Goal: Task Accomplishment & Management: Complete application form

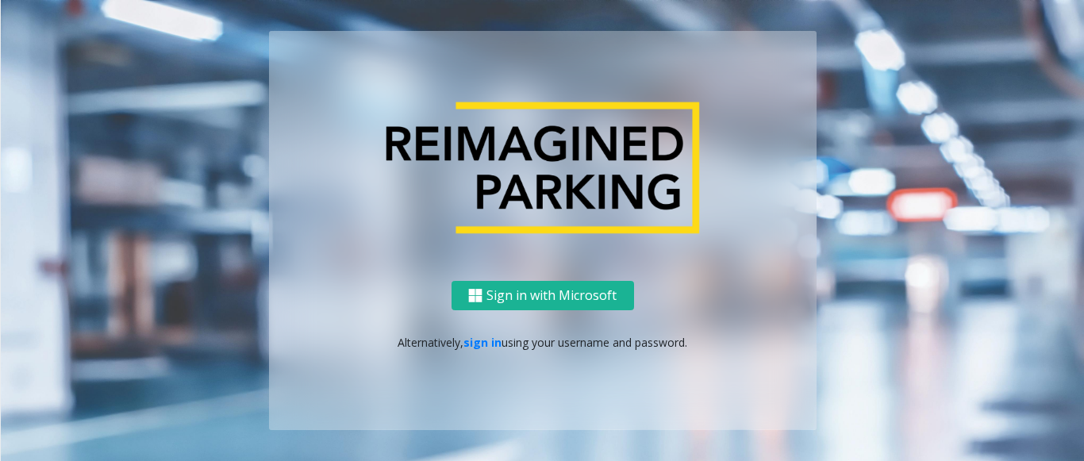
click at [463, 345] on p "Alternatively, sign in using your username and password." at bounding box center [543, 342] width 516 height 17
click at [472, 342] on link "sign in" at bounding box center [483, 342] width 38 height 15
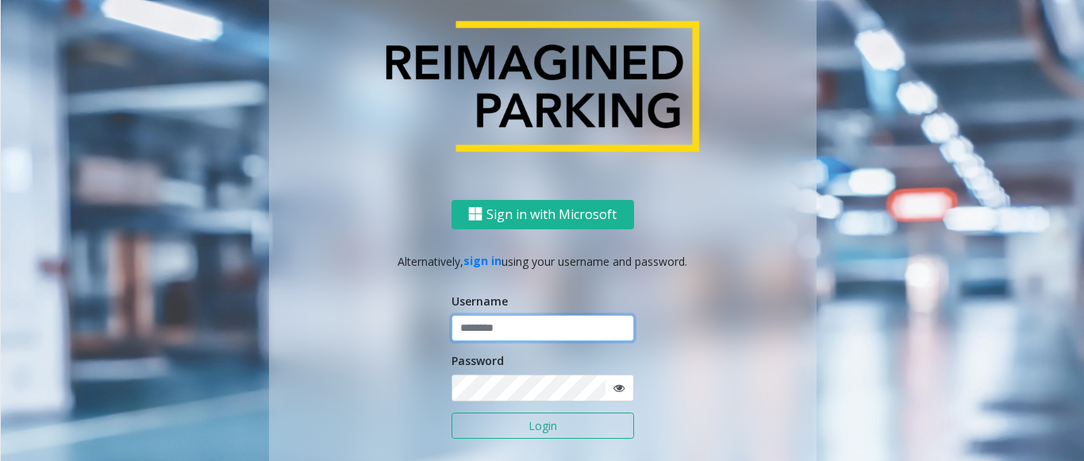
click at [461, 329] on input "text" at bounding box center [543, 328] width 183 height 27
drag, startPoint x: 518, startPoint y: 343, endPoint x: 406, endPoint y: 314, distance: 115.7
click at [406, 314] on div "Sign in with Microsoft Alternatively, sign in using your username and password.…" at bounding box center [543, 355] width 548 height 312
type input "*******"
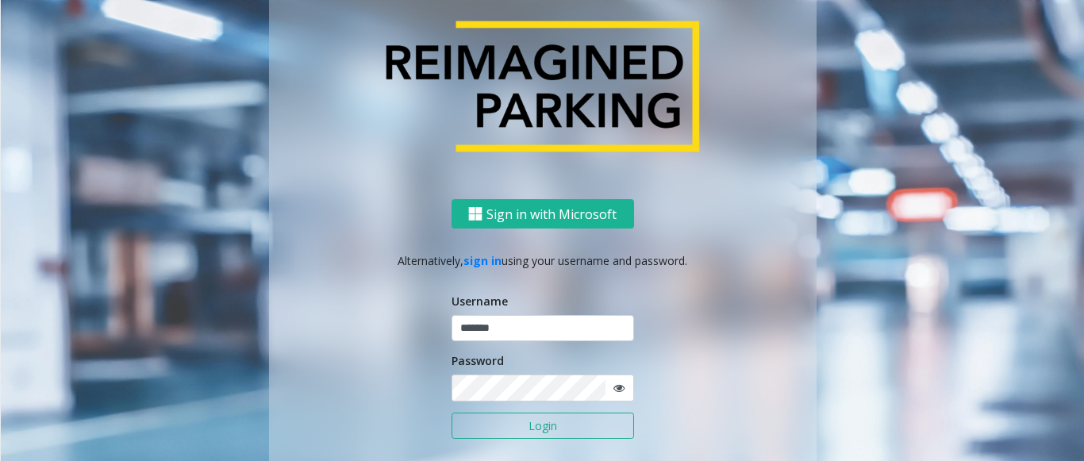
click at [476, 422] on button "Login" at bounding box center [543, 426] width 183 height 27
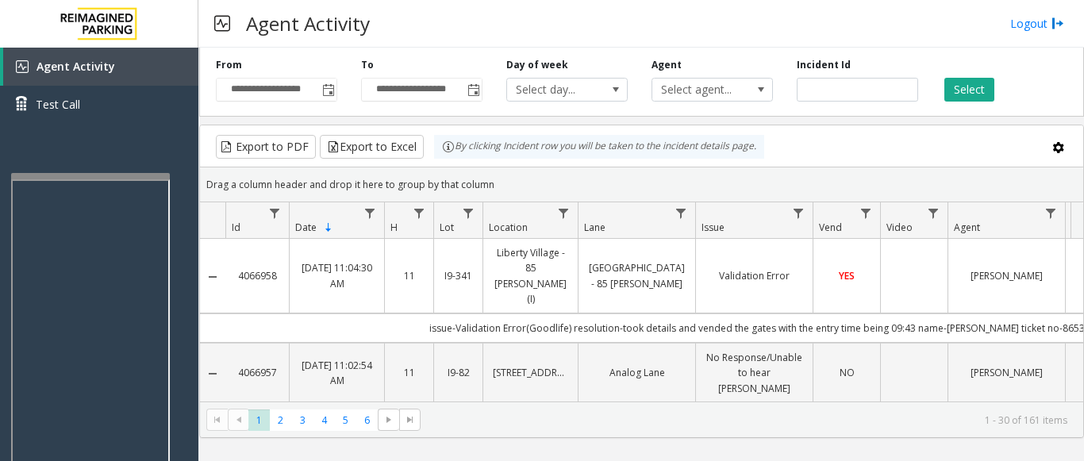
click at [18, 178] on div at bounding box center [90, 176] width 159 height 6
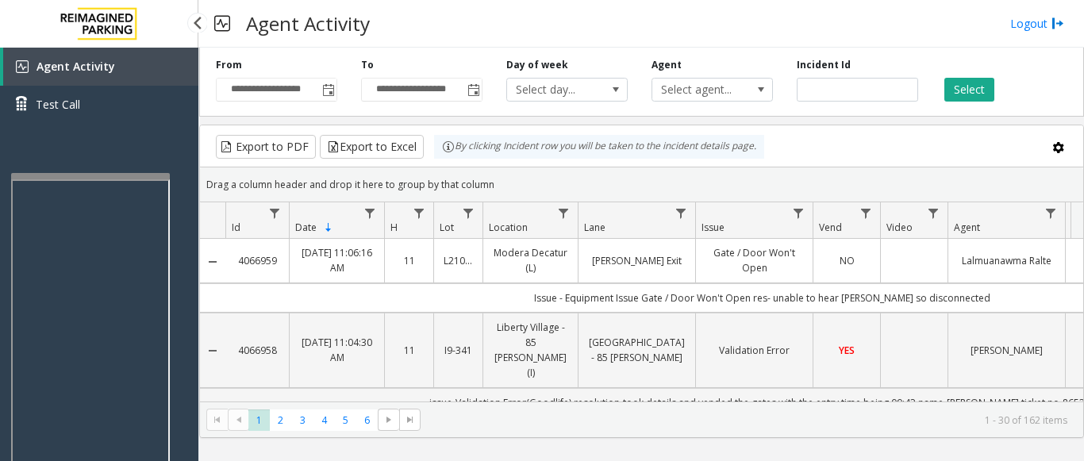
click at [10, 175] on div "Agent Activity Test Call" at bounding box center [99, 278] width 198 height 461
click at [15, 172] on div "Agent Activity Test Call" at bounding box center [99, 278] width 198 height 461
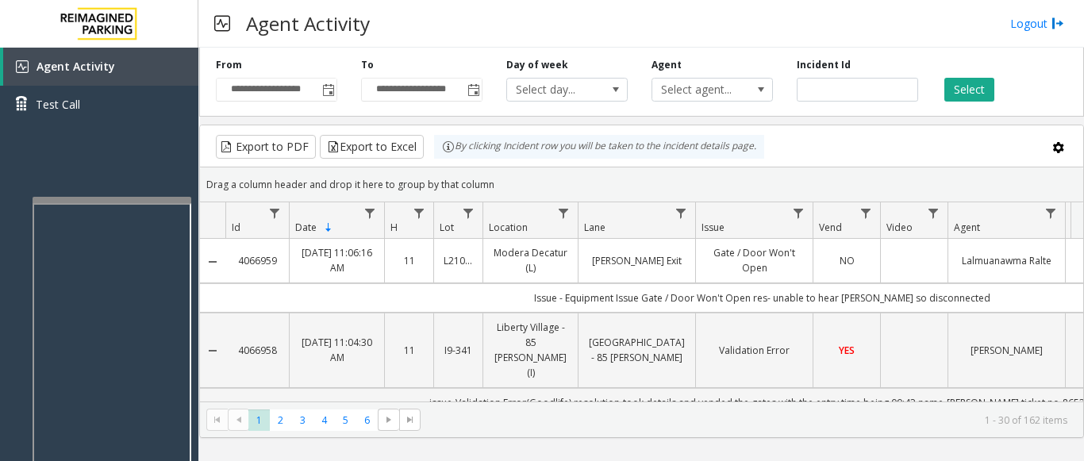
click at [33, 199] on div at bounding box center [112, 200] width 159 height 6
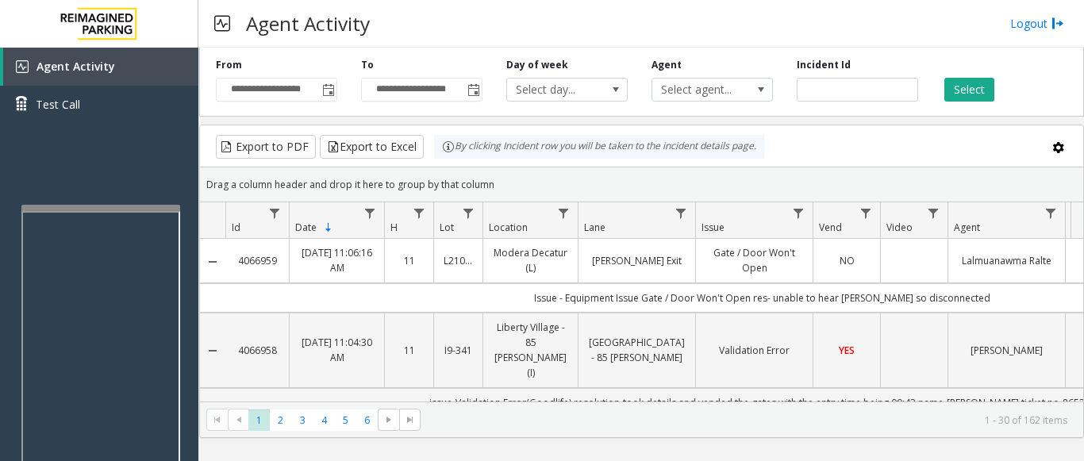
click at [27, 208] on div at bounding box center [100, 208] width 159 height 6
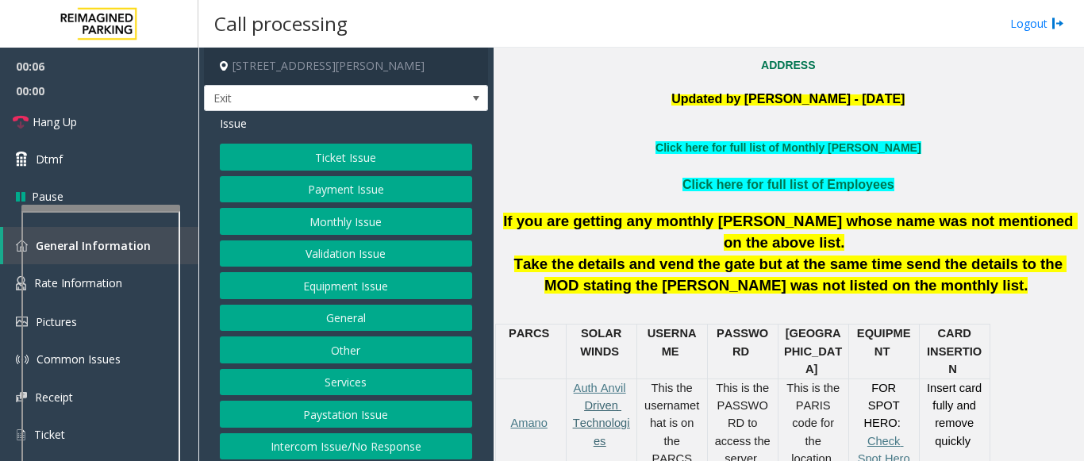
scroll to position [397, 0]
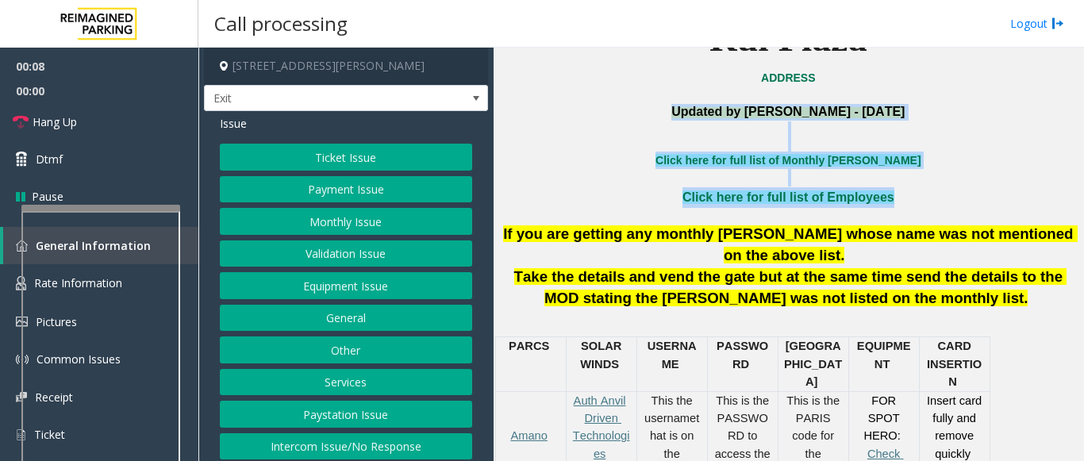
drag, startPoint x: 660, startPoint y: 112, endPoint x: 899, endPoint y: 202, distance: 255.2
click at [808, 202] on p "Click here for full list of Employees" at bounding box center [788, 197] width 579 height 21
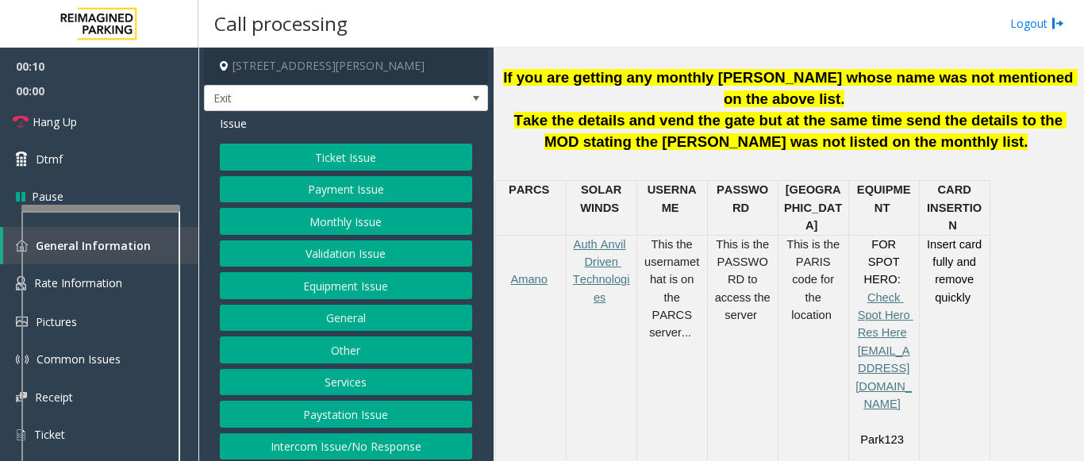
scroll to position [556, 0]
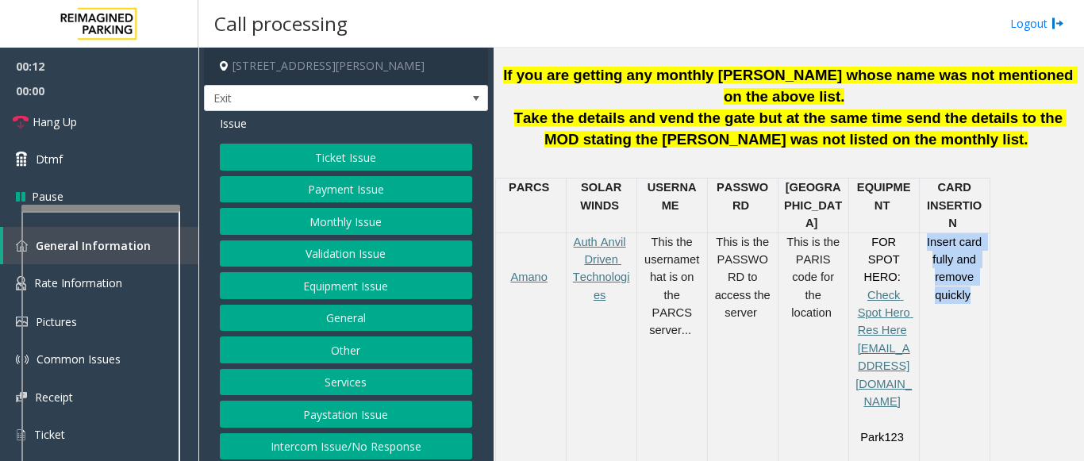
drag, startPoint x: 926, startPoint y: 198, endPoint x: 968, endPoint y: 281, distance: 92.3
click at [808, 281] on td "Insert card fully and remove quickly" at bounding box center [954, 357] width 71 height 249
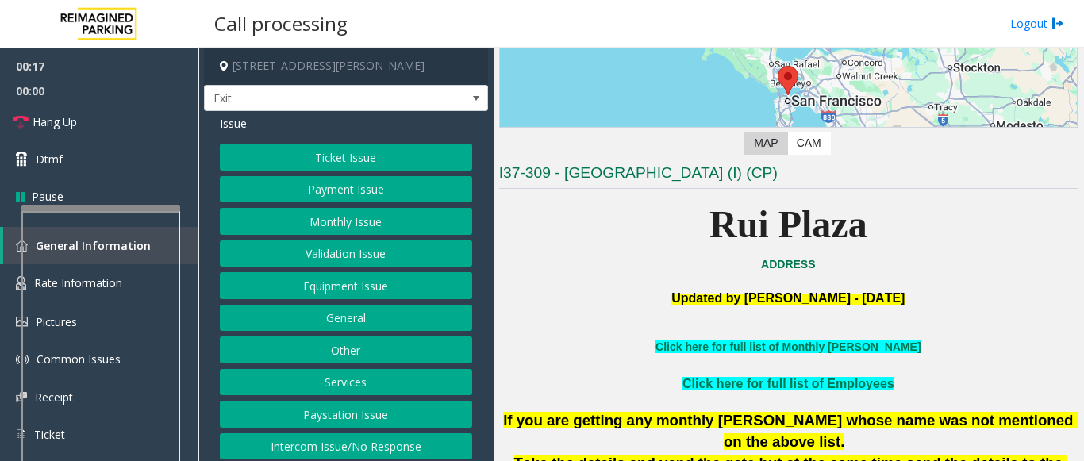
scroll to position [238, 0]
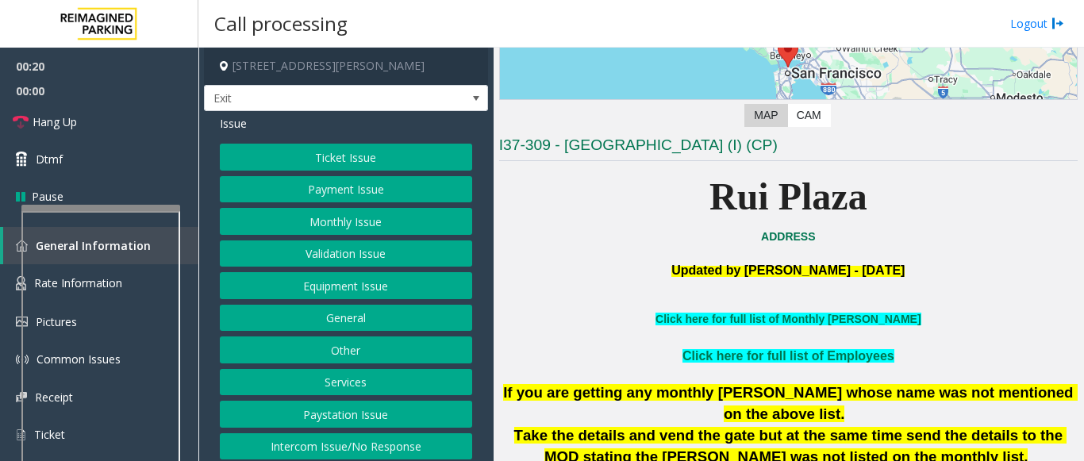
click at [352, 188] on button "Payment Issue" at bounding box center [346, 189] width 252 height 27
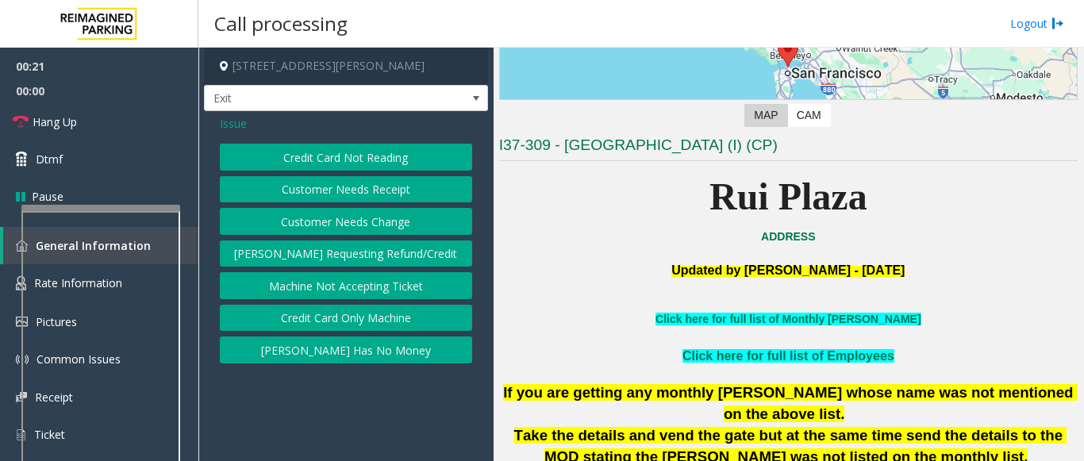
click at [348, 158] on button "Credit Card Not Reading" at bounding box center [346, 157] width 252 height 27
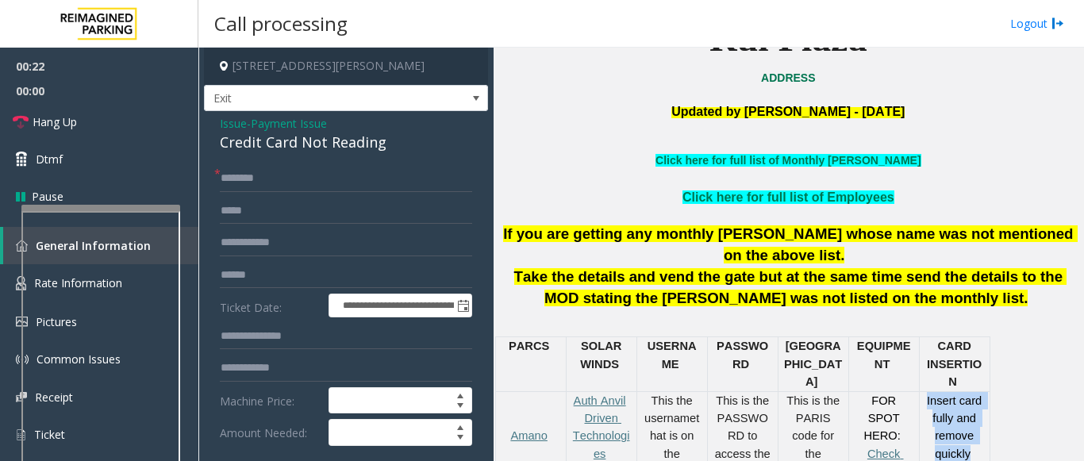
scroll to position [556, 0]
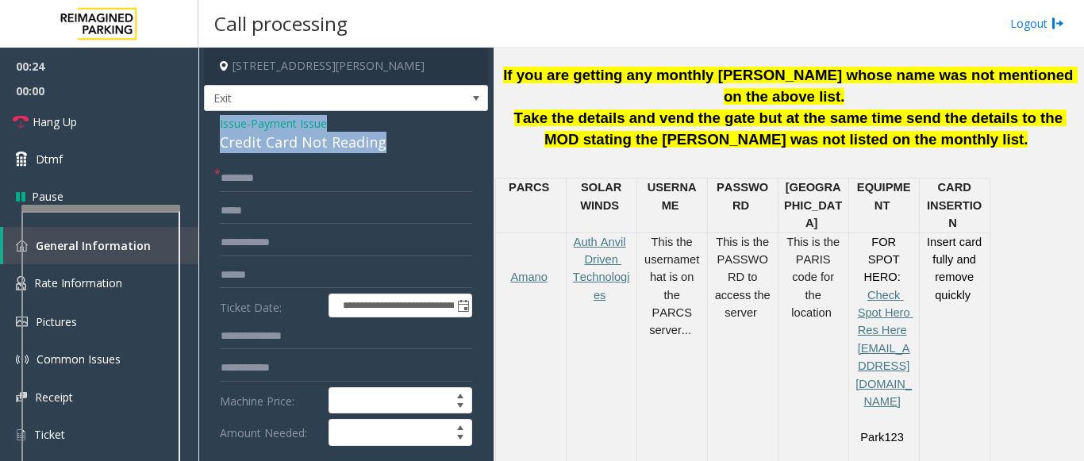
drag, startPoint x: 393, startPoint y: 145, endPoint x: 214, endPoint y: 129, distance: 179.3
copy div "Issue - Payment Issue Credit Card Not Reading"
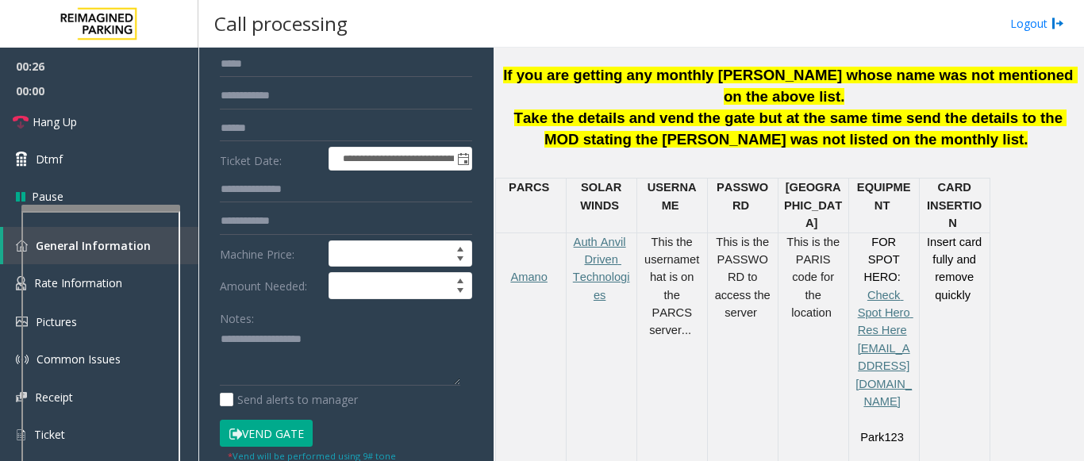
scroll to position [159, 0]
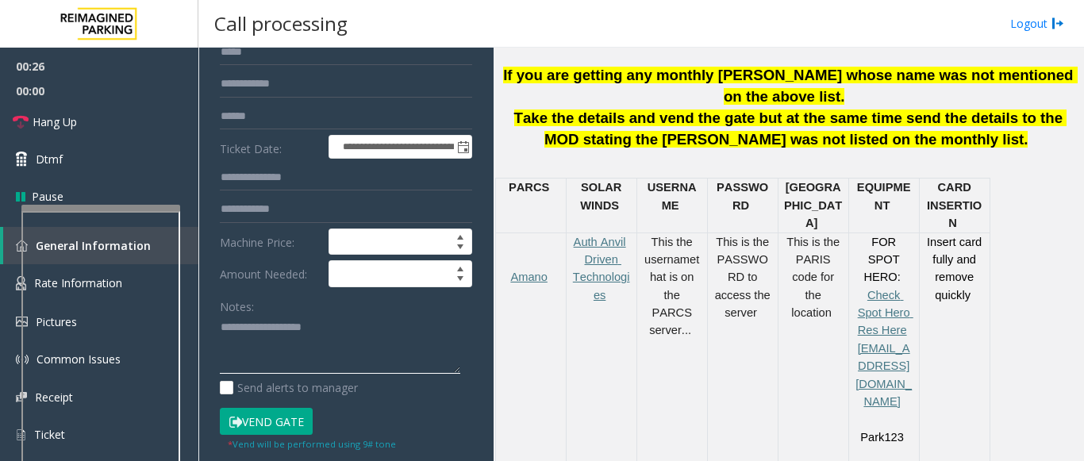
click at [270, 344] on textarea at bounding box center [340, 345] width 241 height 60
paste textarea "**********"
click at [323, 370] on textarea at bounding box center [340, 345] width 241 height 60
paste textarea "**********"
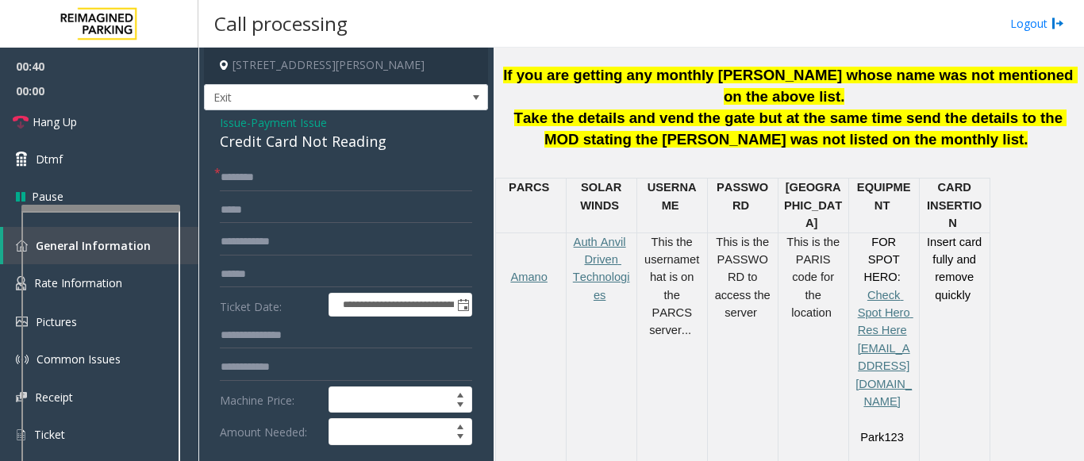
scroll to position [0, 0]
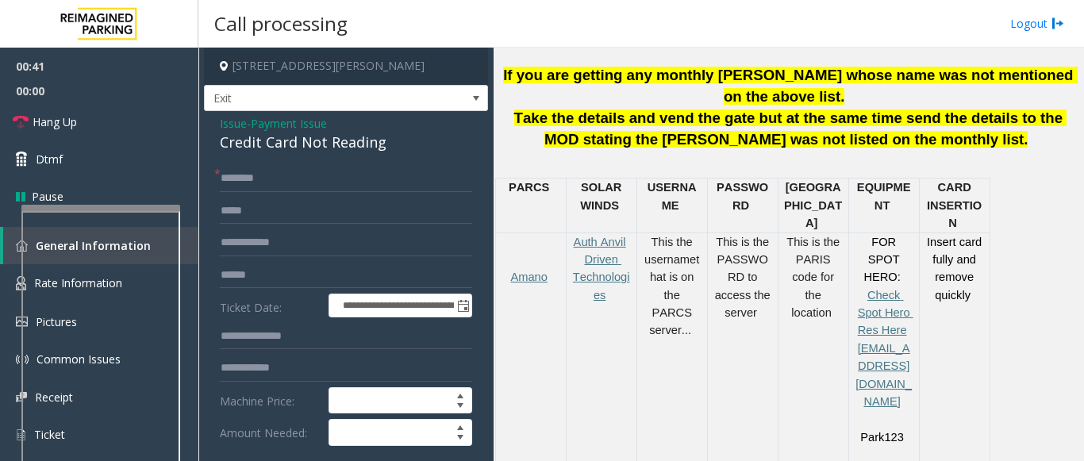
type textarea "**********"
click at [248, 183] on input "text" at bounding box center [346, 178] width 252 height 27
type input "*"
drag, startPoint x: 242, startPoint y: 183, endPoint x: 233, endPoint y: 183, distance: 9.6
click at [233, 183] on input "*******" at bounding box center [346, 178] width 252 height 27
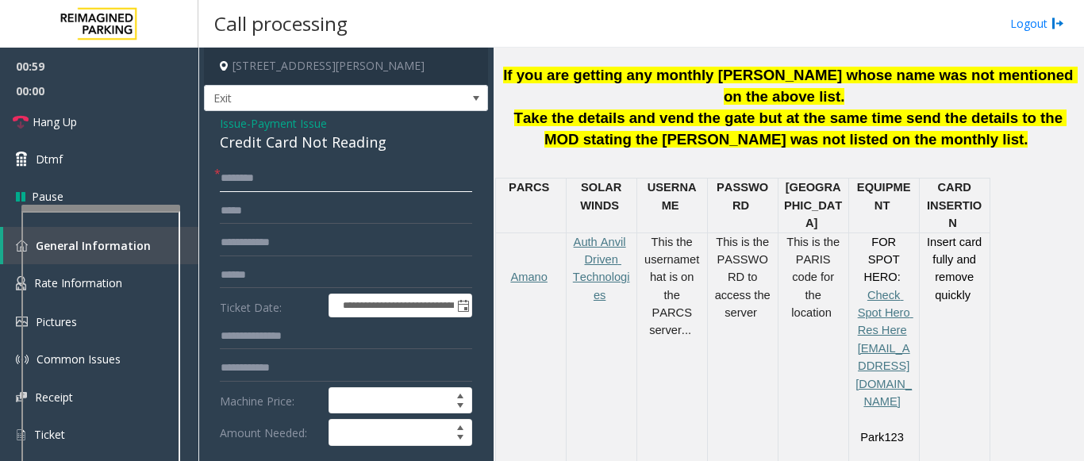
drag, startPoint x: 274, startPoint y: 182, endPoint x: 224, endPoint y: 183, distance: 50.0
click at [224, 183] on input "*******" at bounding box center [346, 178] width 252 height 27
type input "*"
click at [262, 184] on input "*****" at bounding box center [346, 178] width 252 height 27
type input "*"
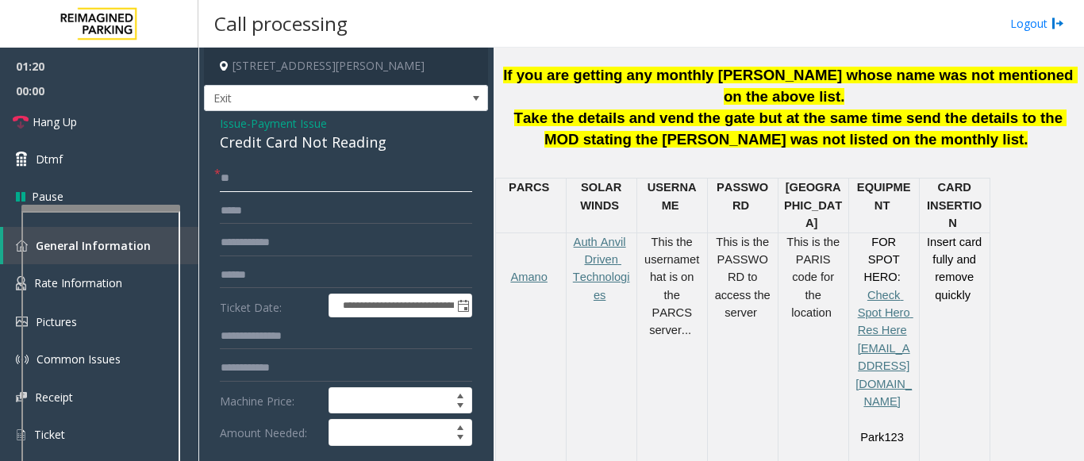
type input "*"
type input "****"
click at [237, 270] on input "text" at bounding box center [346, 275] width 252 height 27
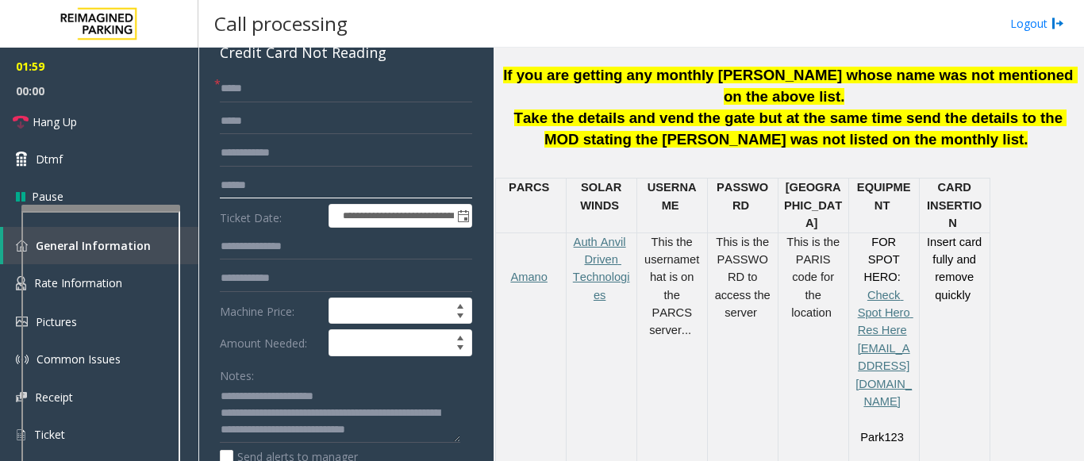
scroll to position [159, 0]
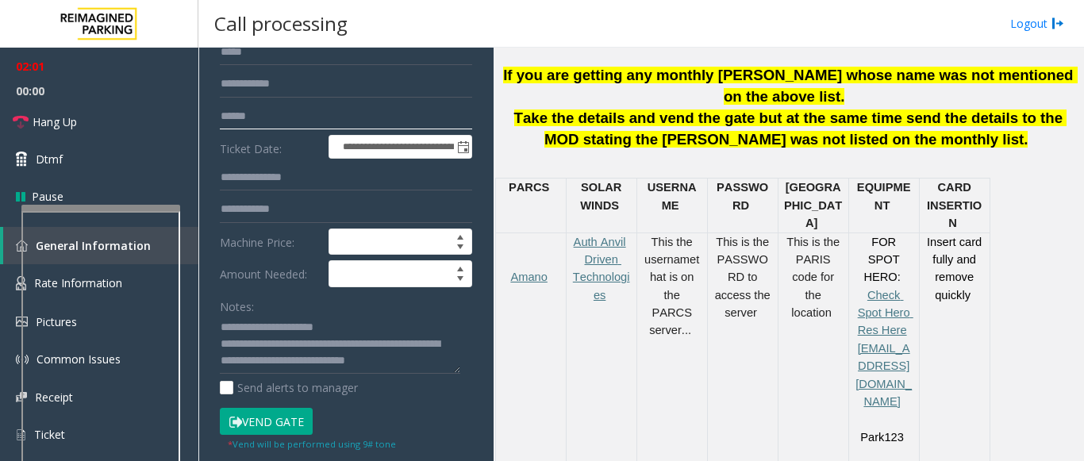
type input "******"
click at [265, 425] on button "Vend Gate" at bounding box center [266, 421] width 93 height 27
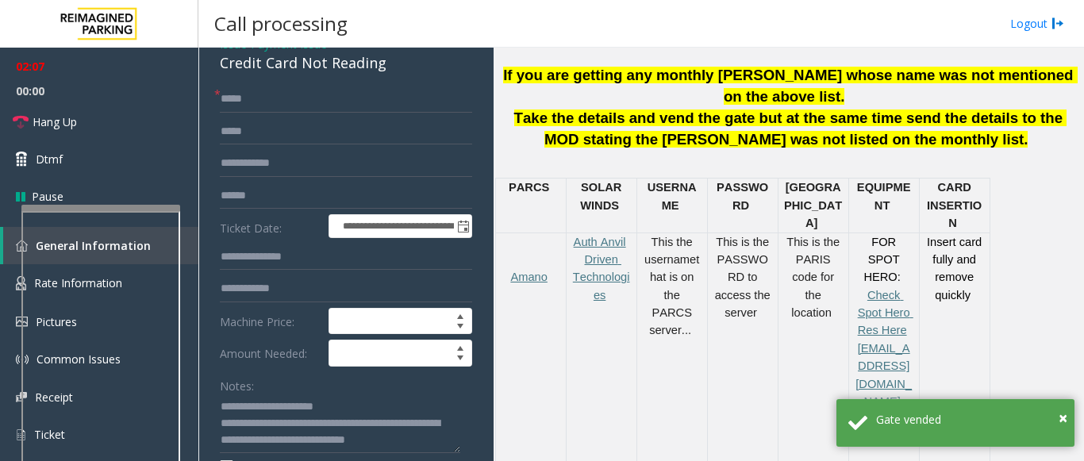
scroll to position [0, 0]
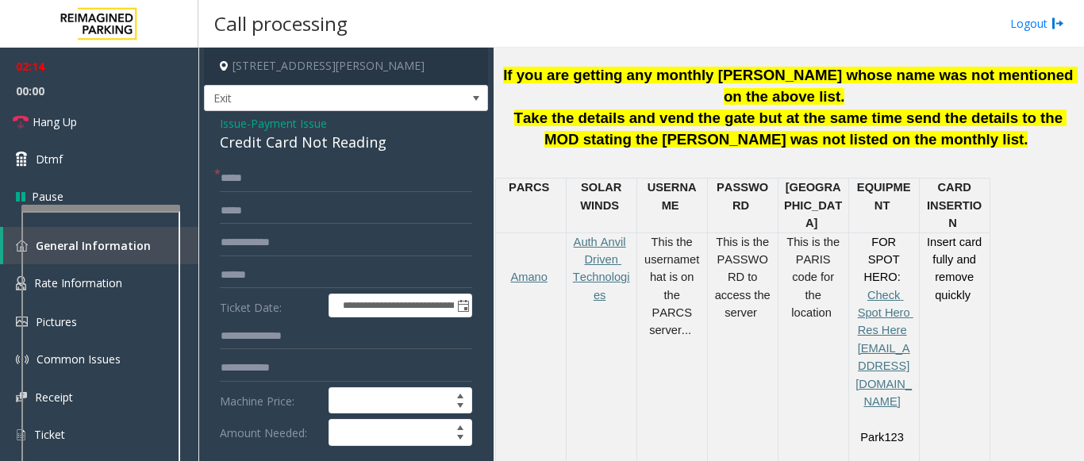
drag, startPoint x: 410, startPoint y: 150, endPoint x: 388, endPoint y: 151, distance: 22.2
click at [388, 151] on div "Credit Card Not Reading" at bounding box center [346, 142] width 252 height 21
drag, startPoint x: 394, startPoint y: 143, endPoint x: 337, endPoint y: 138, distance: 57.4
click at [337, 138] on div "Credit Card Not Reading" at bounding box center [346, 142] width 252 height 21
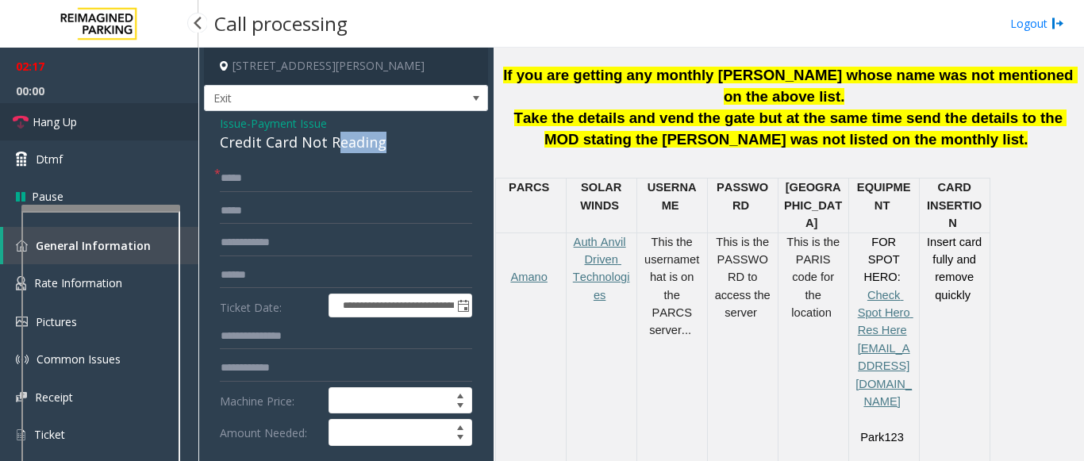
click at [67, 121] on span "Hang Up" at bounding box center [55, 122] width 44 height 17
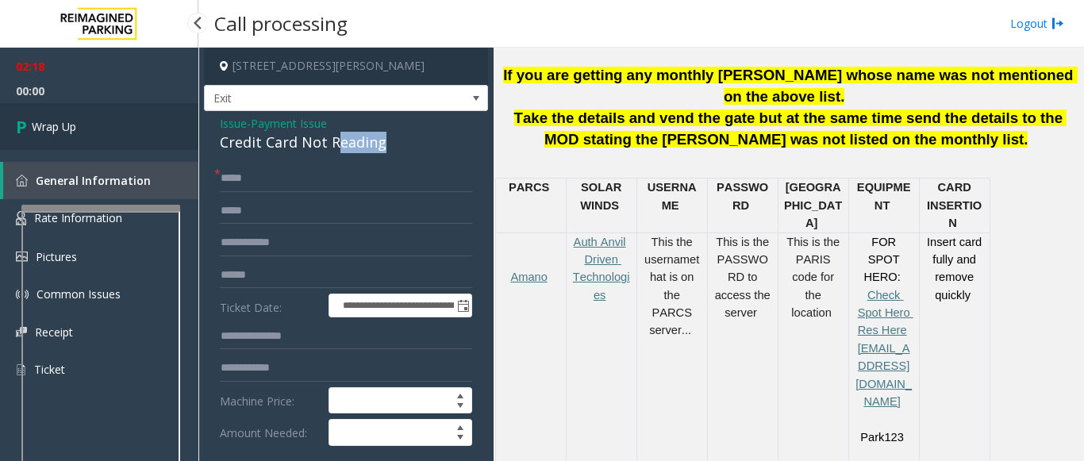
click at [64, 114] on link "Wrap Up" at bounding box center [99, 126] width 198 height 47
